Goal: Information Seeking & Learning: Learn about a topic

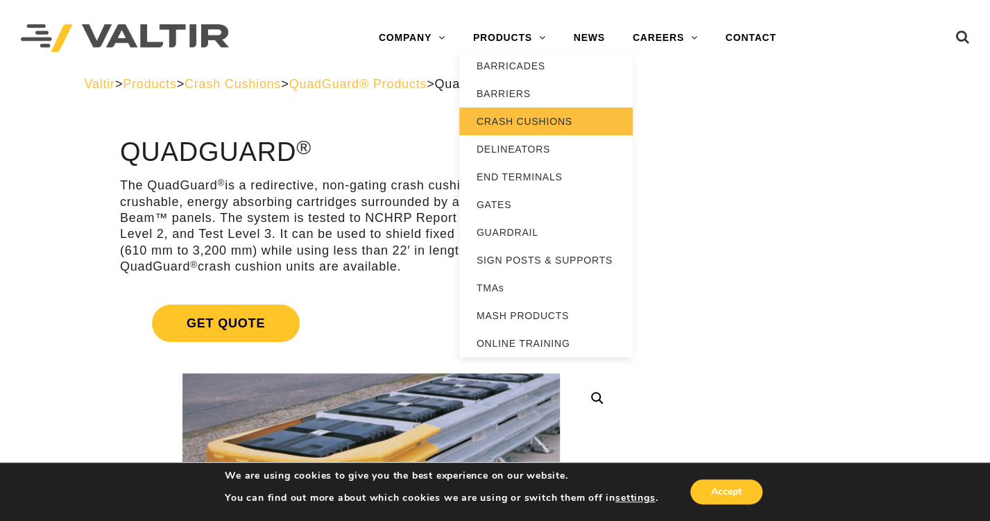
click at [509, 123] on link "CRASH CUSHIONS" at bounding box center [545, 121] width 173 height 28
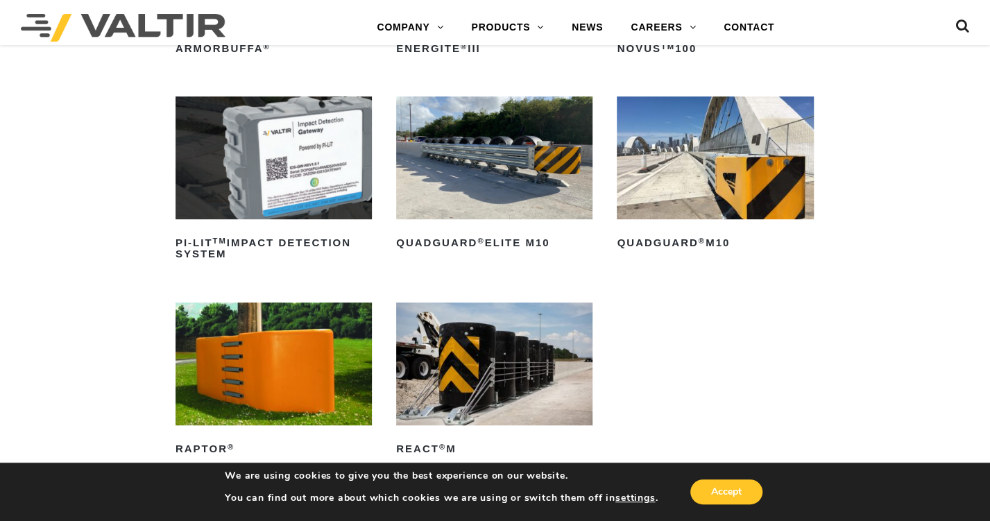
scroll to position [347, 0]
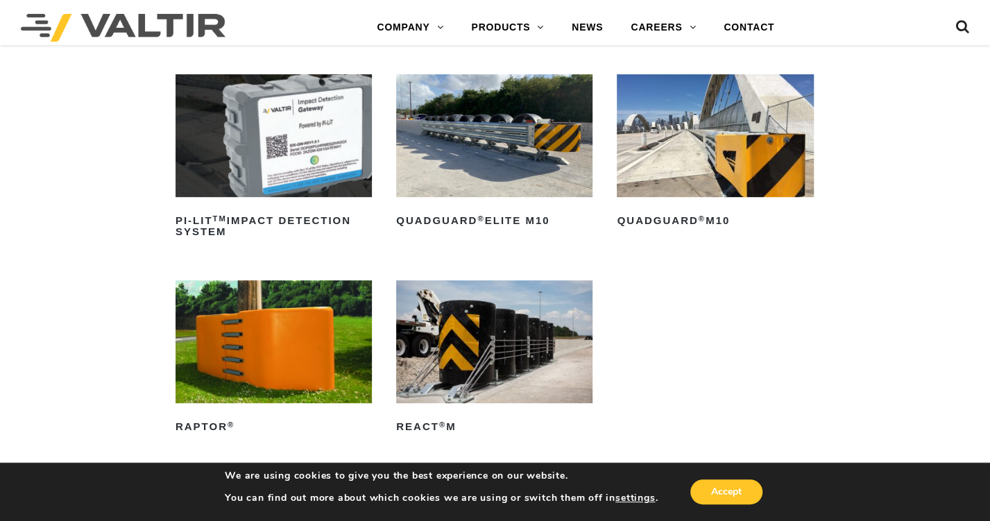
click at [675, 165] on img at bounding box center [715, 135] width 196 height 123
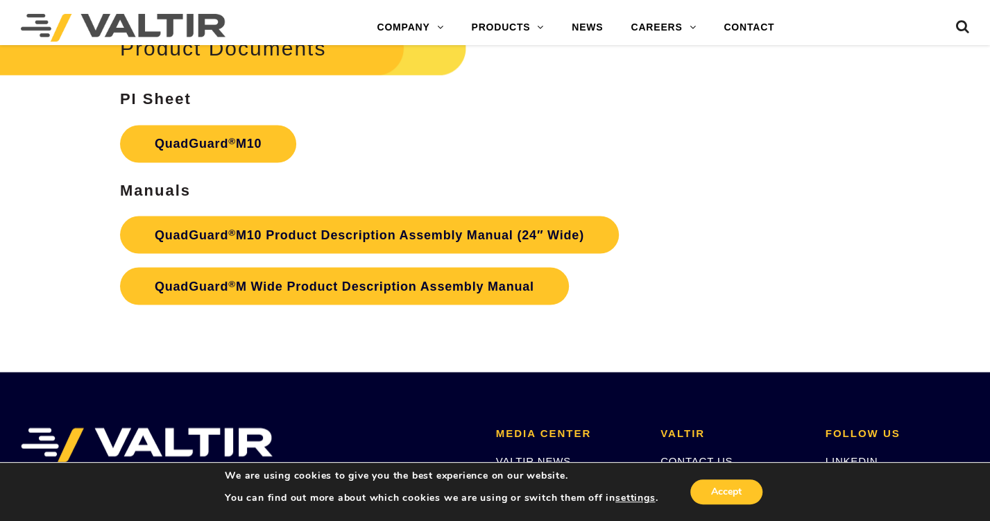
scroll to position [4276, 0]
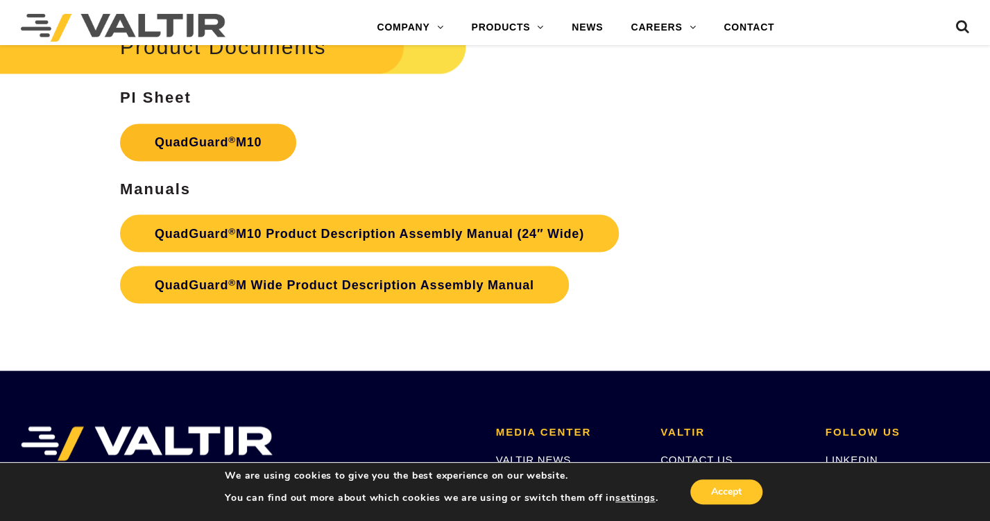
click at [215, 142] on link "QuadGuard ® M10" at bounding box center [208, 141] width 176 height 37
